Goal: Book appointment/travel/reservation

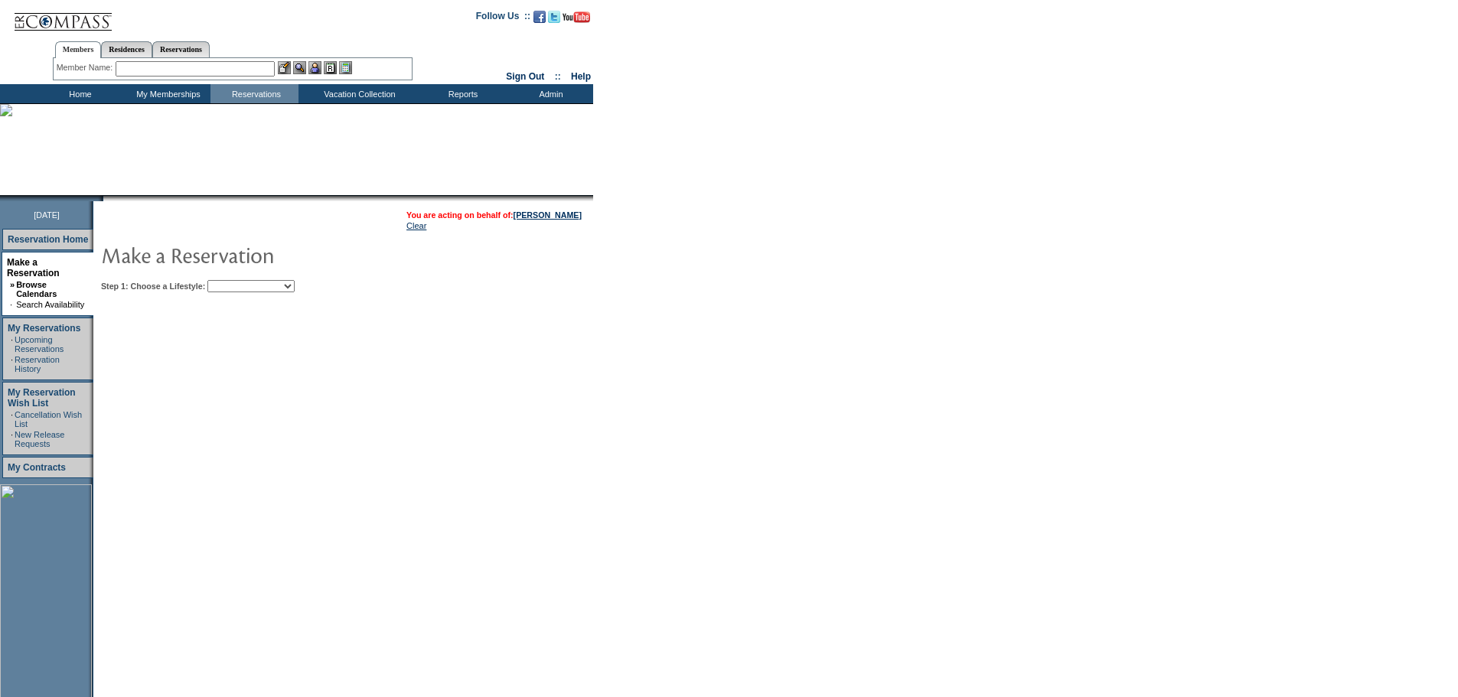
click at [295, 292] on select "Beach Leisure Metropolitan Mountain OIAL for Adventure OIAL for Couples OIAL fo…" at bounding box center [250, 286] width 87 height 12
select select "Metropolitan"
click at [234, 282] on select "Beach Leisure Metropolitan Mountain OIAL for Adventure OIAL for Couples OIAL fo…" at bounding box center [250, 286] width 87 height 12
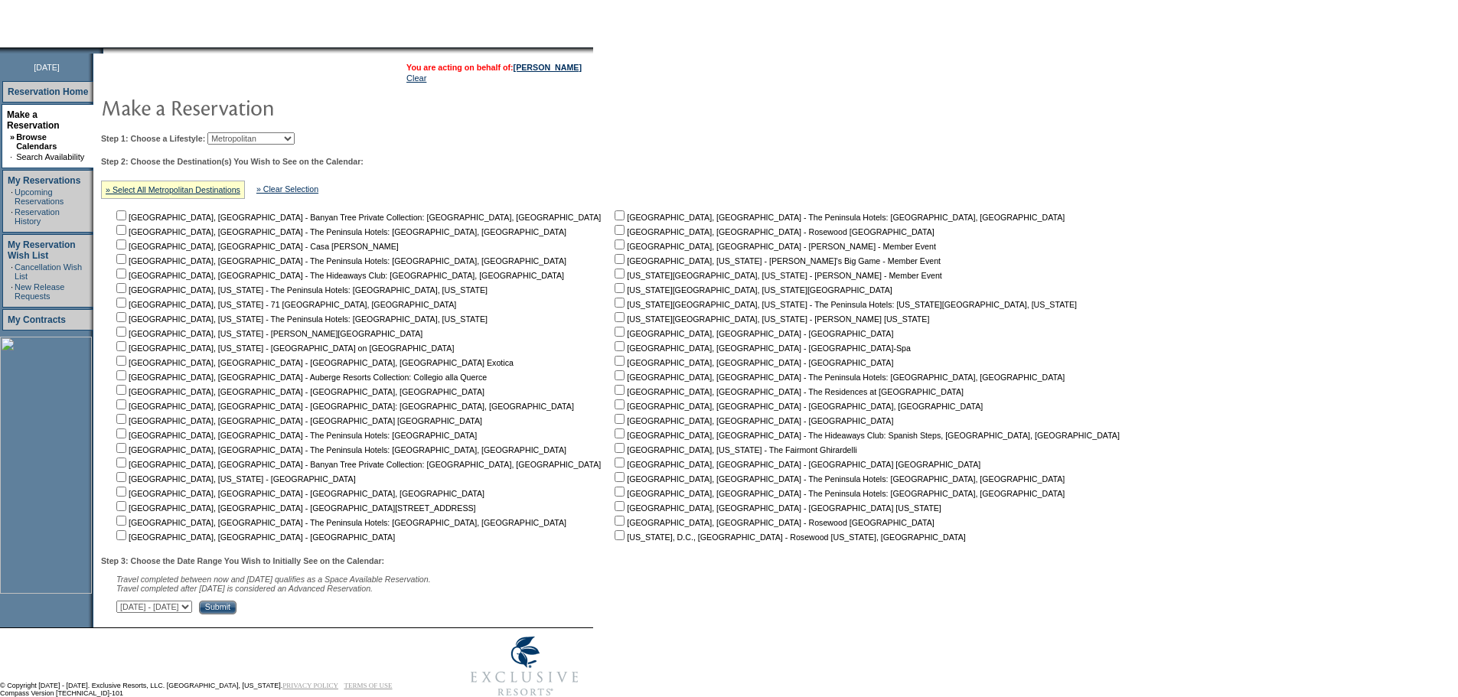
scroll to position [153, 0]
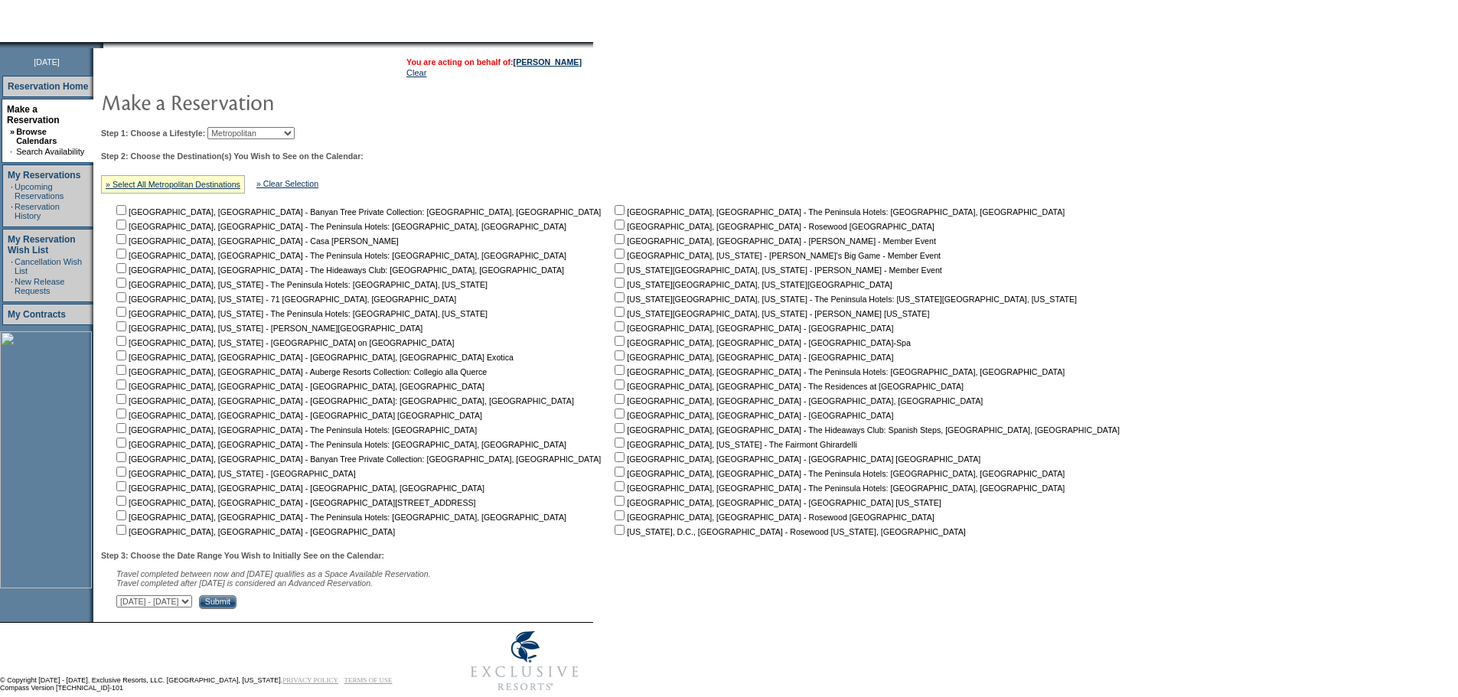
click at [615, 317] on input "checkbox" at bounding box center [620, 312] width 10 height 10
checkbox input "true"
click at [615, 287] on input "checkbox" at bounding box center [620, 283] width 10 height 10
checkbox input "true"
click at [192, 608] on select "[DATE] - [DATE] [DATE] - [DATE] [DATE] - [DATE] [DATE] - [DATE] [DATE] - [DATE]…" at bounding box center [154, 602] width 76 height 12
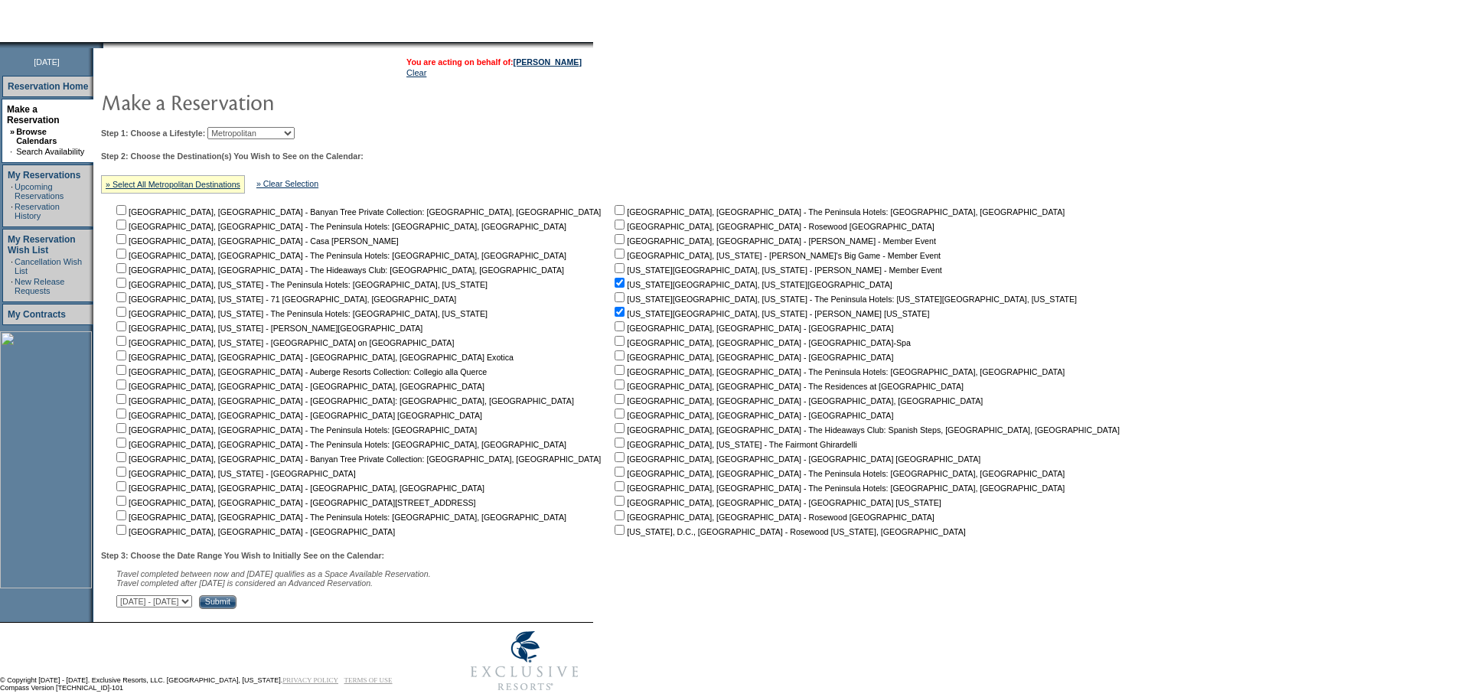
select select "[DATE]|[DATE]"
click at [125, 603] on select "[DATE] - [DATE] [DATE] - [DATE] [DATE] - [DATE] [DATE] - [DATE] [DATE] - [DATE]…" at bounding box center [154, 602] width 76 height 12
click at [237, 609] on input "Submit" at bounding box center [218, 603] width 38 height 14
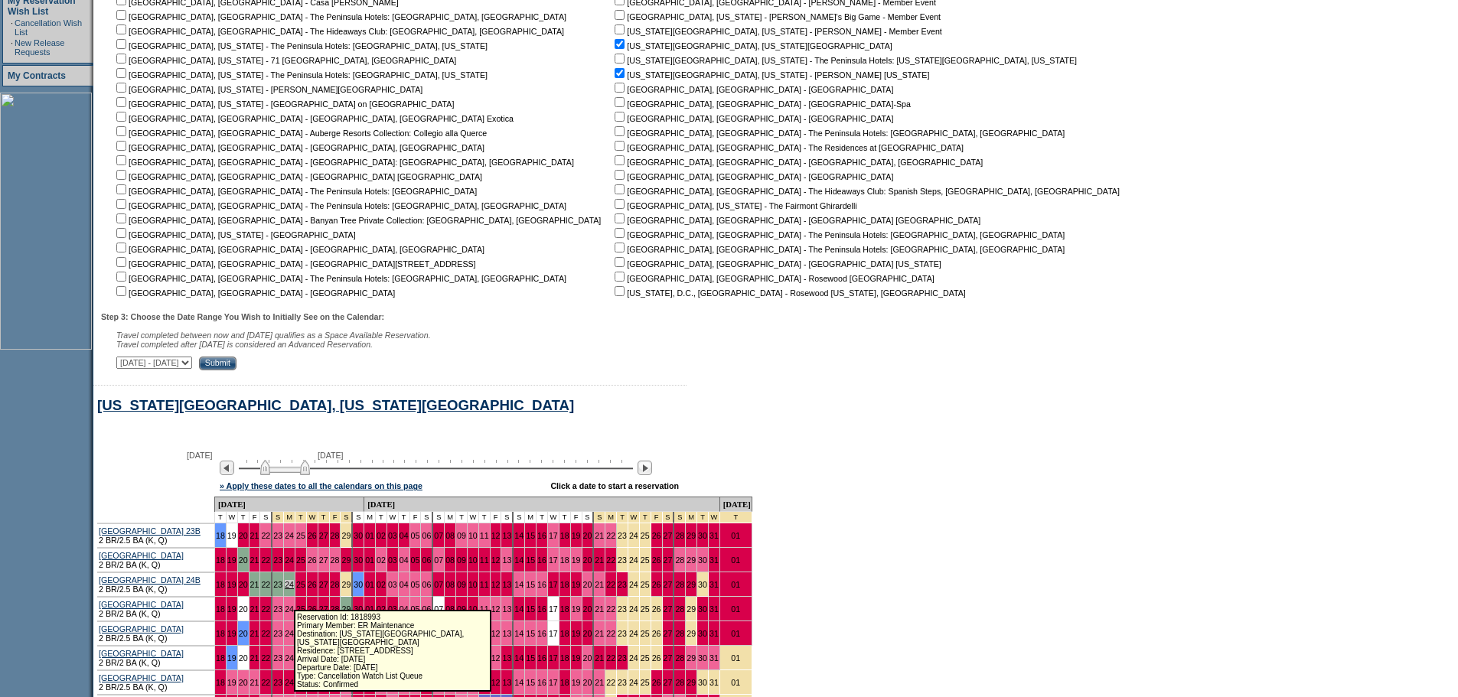
scroll to position [47, 0]
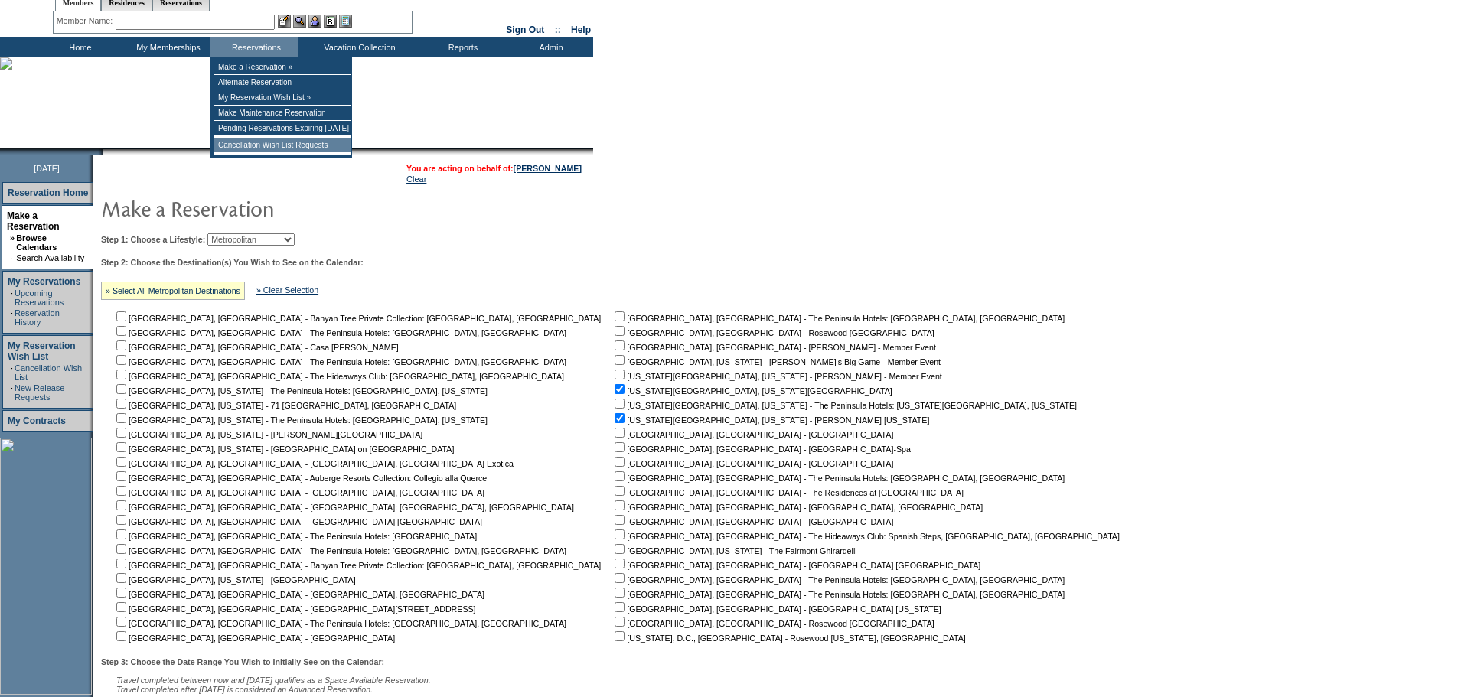
click at [277, 151] on td "Cancellation Wish List Requests" at bounding box center [282, 145] width 136 height 15
